Goal: Transaction & Acquisition: Purchase product/service

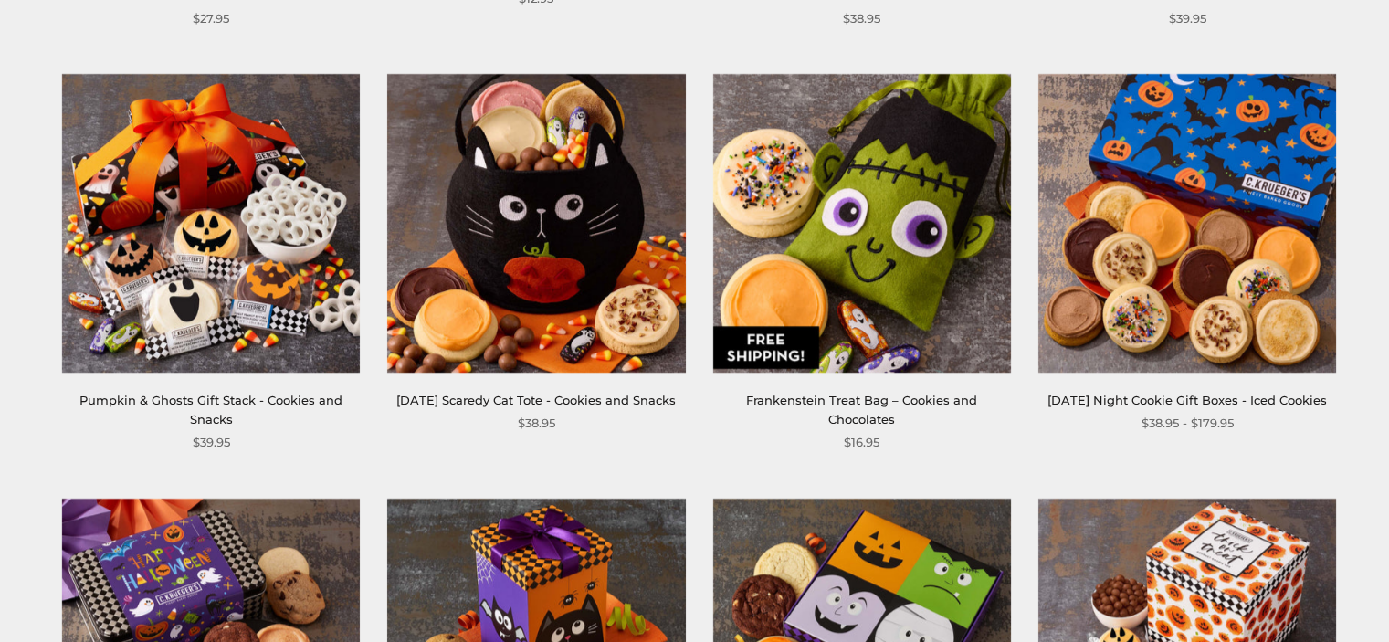
scroll to position [1826, 0]
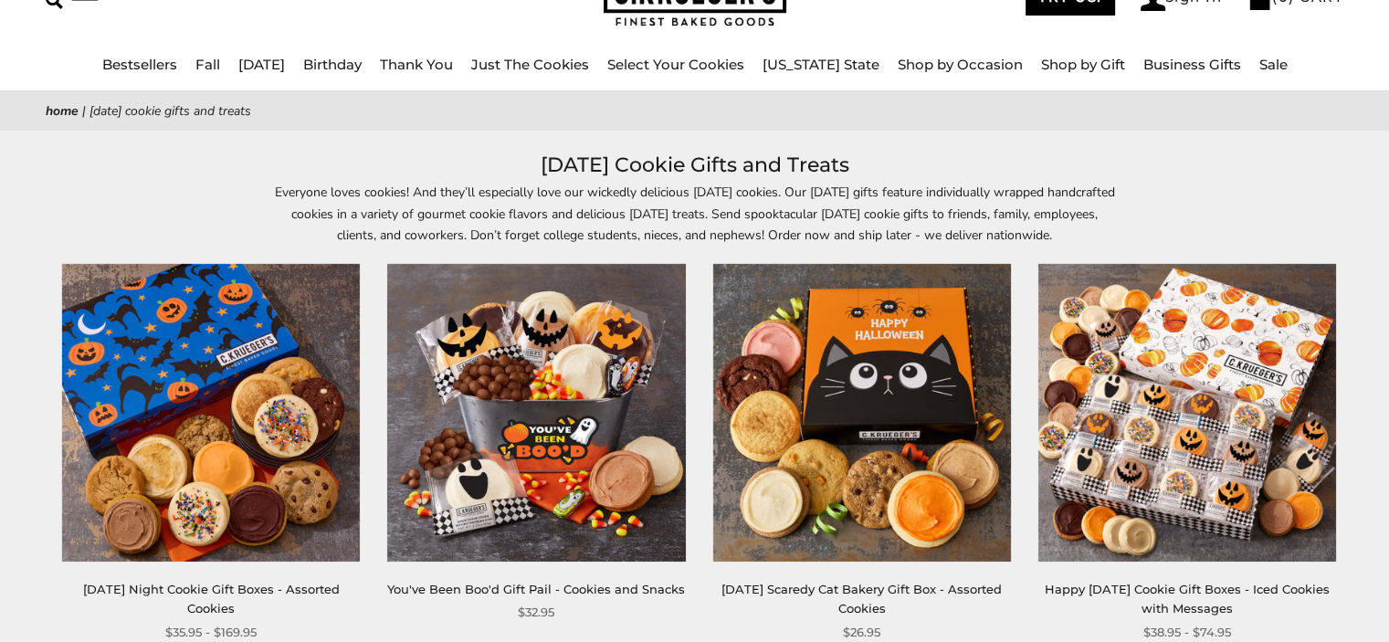
scroll to position [0, 0]
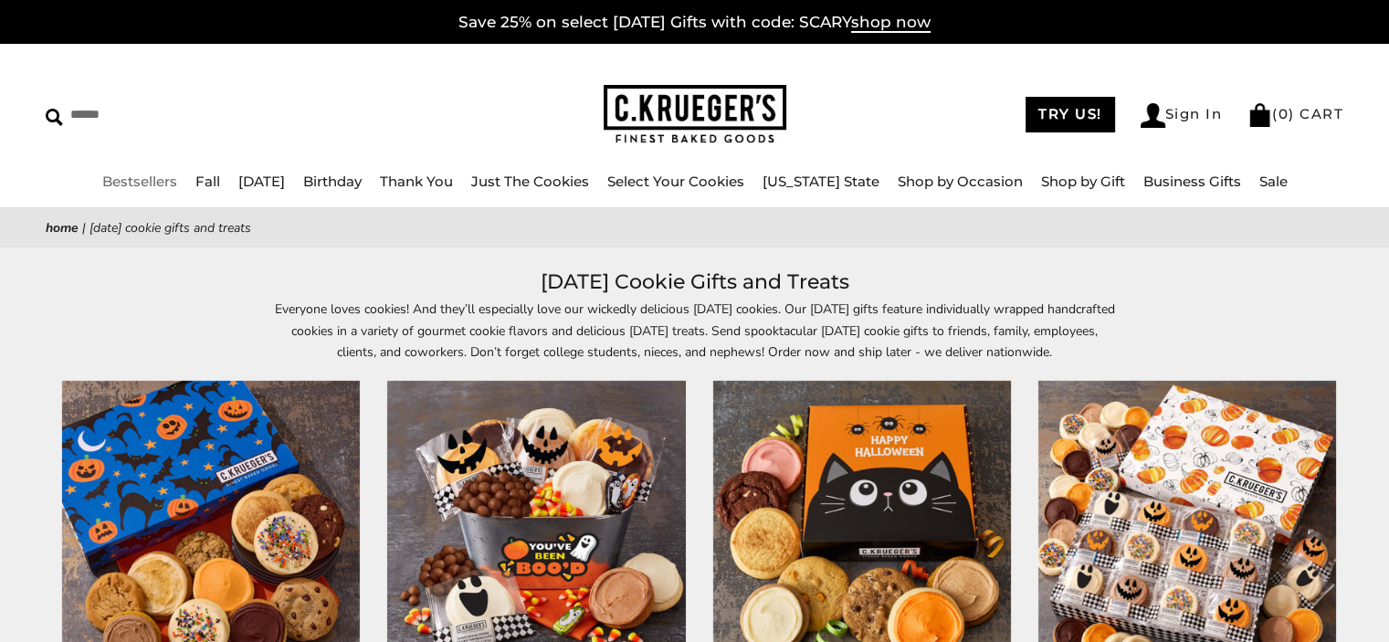
click at [153, 180] on link "Bestsellers" at bounding box center [139, 181] width 75 height 17
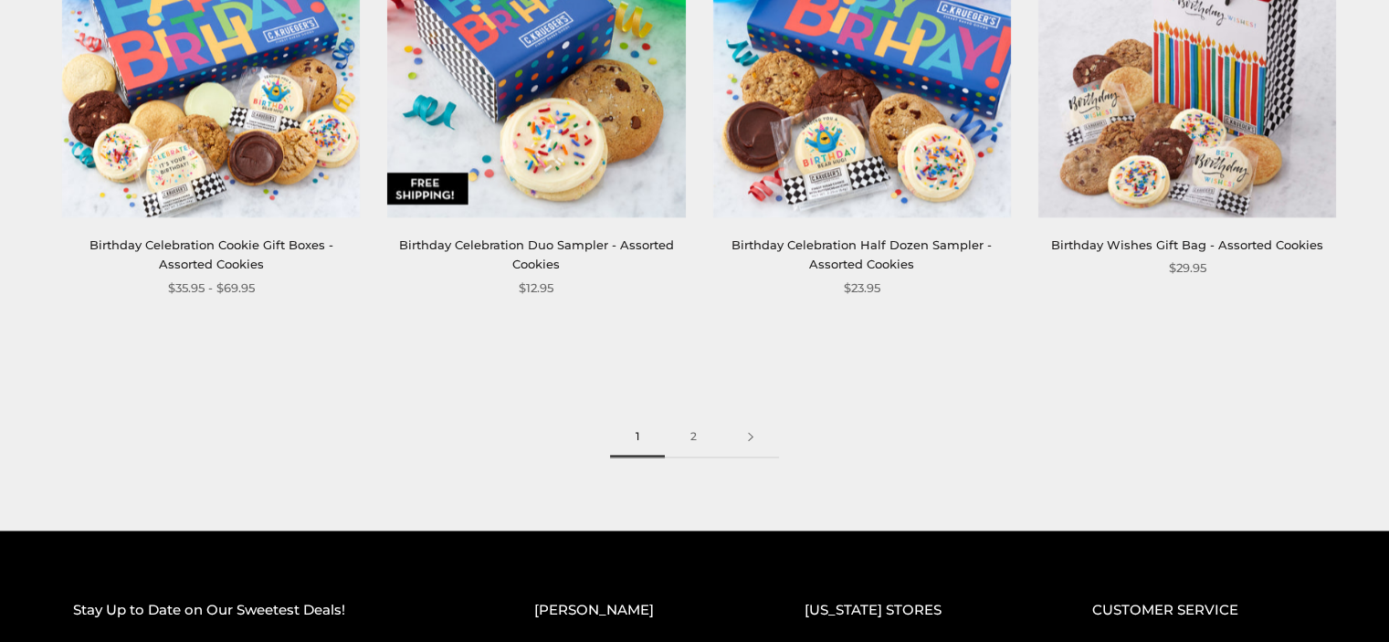
scroll to position [2911, 0]
